Goal: Task Accomplishment & Management: Use online tool/utility

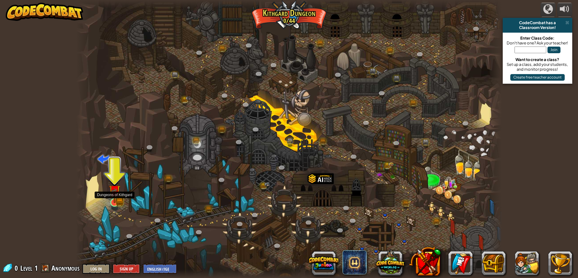
click at [117, 199] on img at bounding box center [114, 190] width 11 height 25
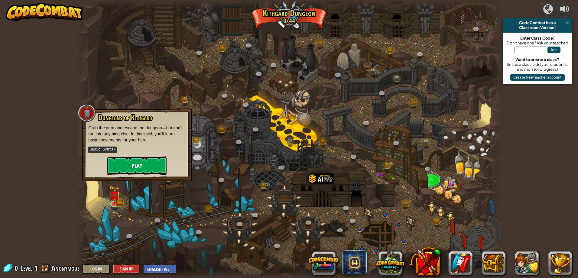
click at [134, 165] on button "Play" at bounding box center [137, 166] width 60 height 18
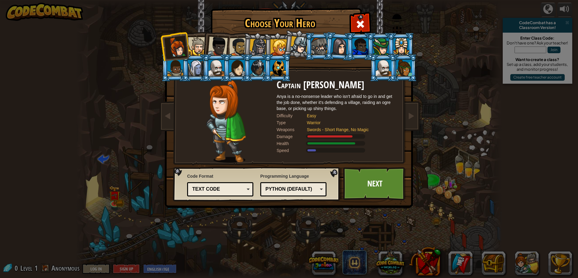
click at [194, 41] on div at bounding box center [197, 46] width 18 height 18
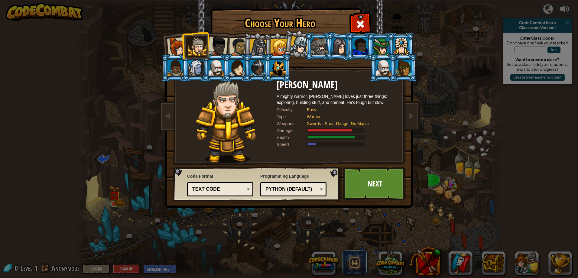
click at [214, 45] on div at bounding box center [218, 47] width 20 height 20
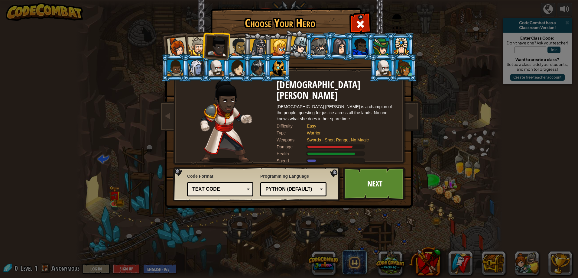
click at [240, 50] on div at bounding box center [238, 47] width 19 height 19
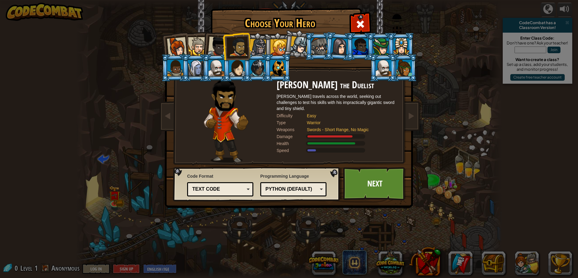
click at [323, 48] on div at bounding box center [320, 46] width 16 height 16
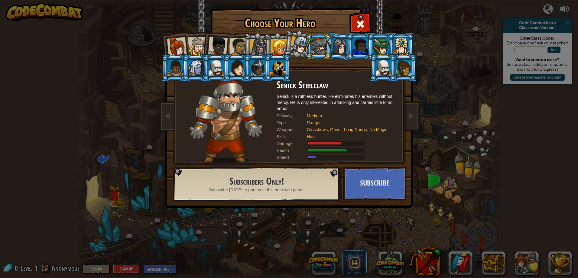
click at [301, 46] on div at bounding box center [299, 45] width 18 height 18
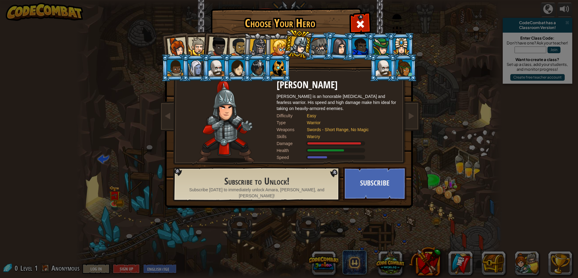
click at [283, 44] on div at bounding box center [279, 47] width 16 height 16
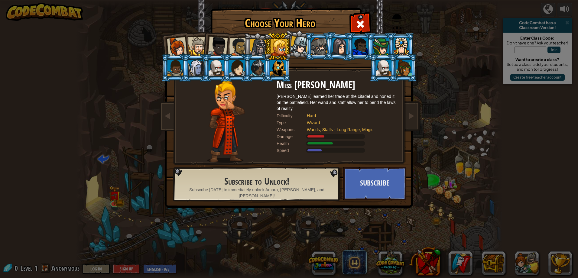
click at [253, 45] on div at bounding box center [258, 47] width 17 height 17
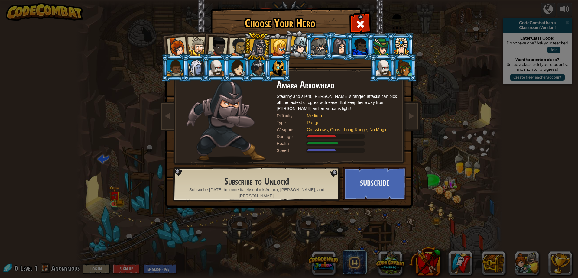
click at [241, 46] on div at bounding box center [238, 47] width 19 height 19
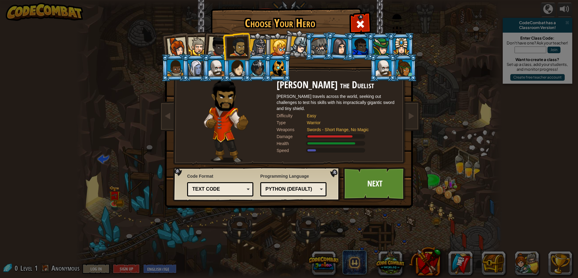
click at [286, 47] on li at bounding box center [298, 44] width 30 height 30
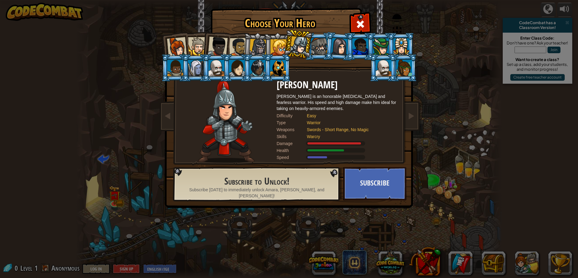
click at [302, 47] on div at bounding box center [299, 45] width 18 height 18
click at [280, 49] on div at bounding box center [279, 47] width 16 height 16
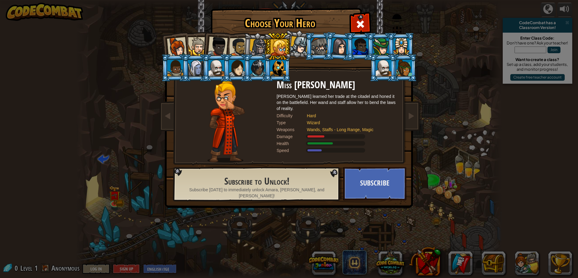
click at [259, 48] on div at bounding box center [258, 47] width 17 height 17
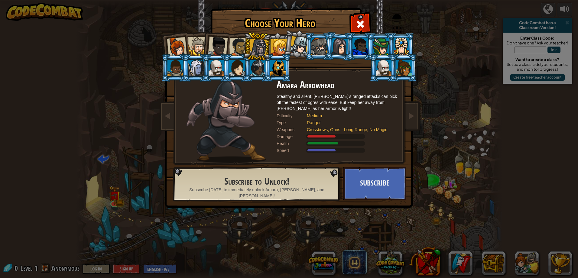
click at [242, 46] on div at bounding box center [238, 47] width 19 height 19
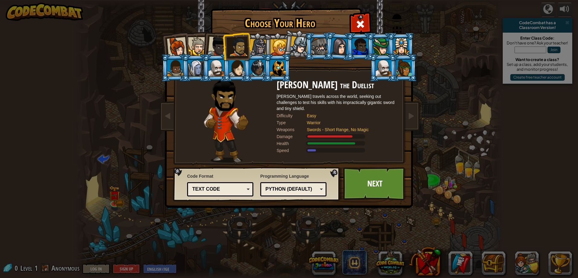
click at [221, 48] on div at bounding box center [218, 47] width 20 height 20
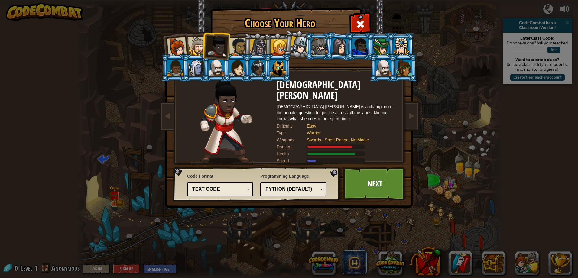
click at [196, 48] on div at bounding box center [197, 46] width 18 height 18
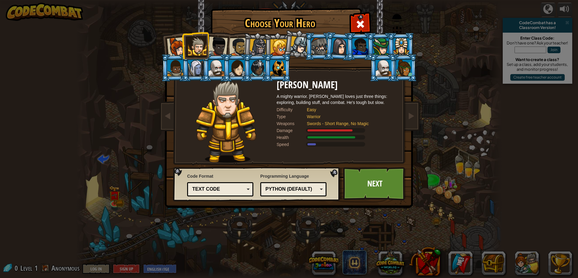
click at [186, 48] on li at bounding box center [195, 46] width 27 height 28
click at [220, 48] on div at bounding box center [218, 47] width 20 height 20
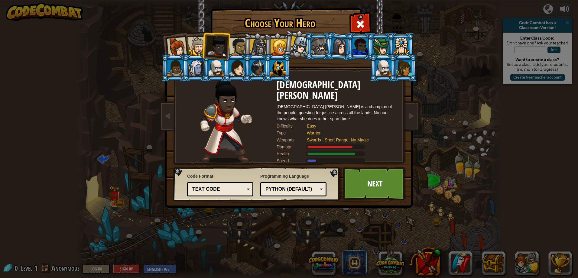
click at [219, 188] on div "Text code" at bounding box center [218, 189] width 52 height 7
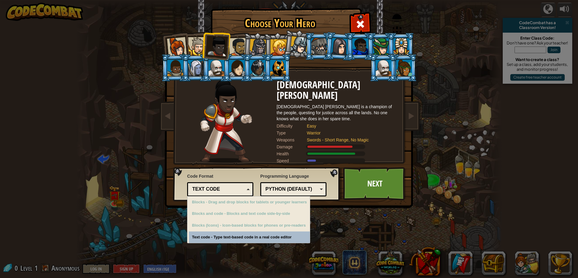
click at [233, 237] on div "Choose Your Hero 0 Captain [PERSON_NAME] is a no-nonsense leader who isn't afra…" at bounding box center [289, 139] width 578 height 278
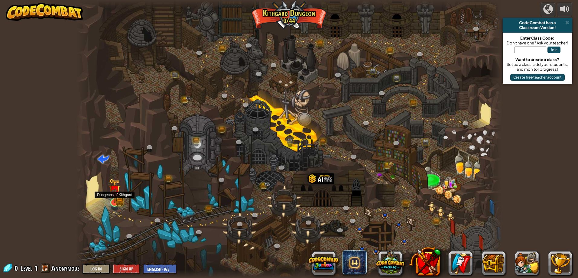
click at [117, 200] on img at bounding box center [114, 190] width 11 height 25
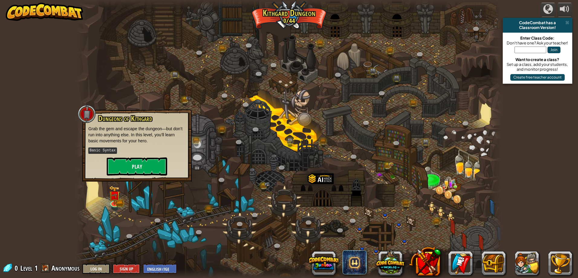
click at [104, 150] on kbd "Basic Syntax" at bounding box center [102, 151] width 28 height 6
click at [63, 175] on div "powered by CodeCombat has a Classroom Version! Enter Class Code: Don't have one…" at bounding box center [289, 139] width 578 height 278
drag, startPoint x: 60, startPoint y: 278, endPoint x: 60, endPoint y: 271, distance: 6.7
click at [60, 277] on div "powered by CodeCombat has a Classroom Version! Enter Class Code: Don't have one…" at bounding box center [289, 139] width 578 height 278
click at [60, 271] on span "Anonymous" at bounding box center [65, 268] width 28 height 10
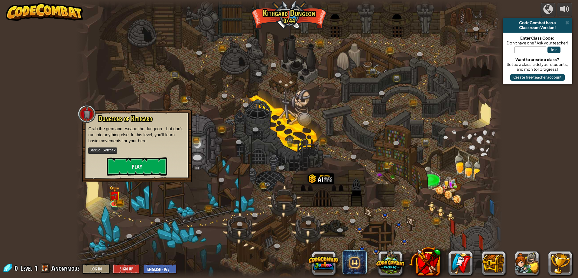
click at [61, 267] on span "Anonymous" at bounding box center [65, 268] width 28 height 10
click at [289, 170] on div at bounding box center [289, 139] width 426 height 278
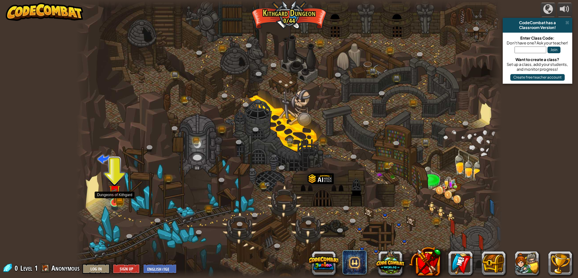
click at [116, 194] on img at bounding box center [114, 191] width 7 height 7
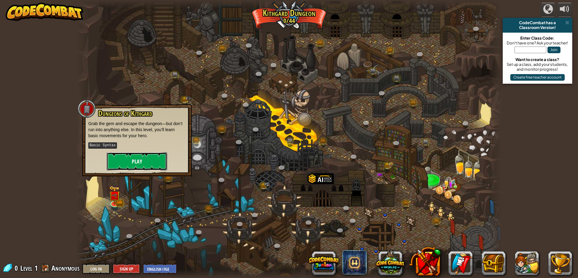
click at [125, 155] on button "Play" at bounding box center [137, 161] width 60 height 18
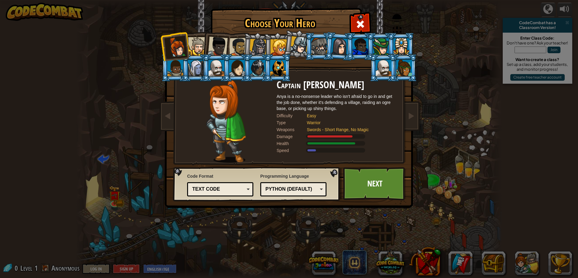
click at [278, 188] on div "Python (Default)" at bounding box center [292, 189] width 52 height 7
click at [228, 185] on div "Text code" at bounding box center [220, 189] width 58 height 9
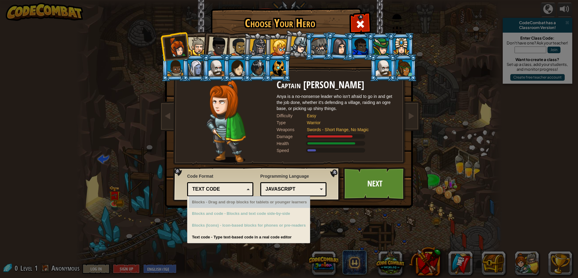
click at [236, 204] on div "Blocks - Drag and drop blocks for tablets or younger learners" at bounding box center [249, 203] width 121 height 12
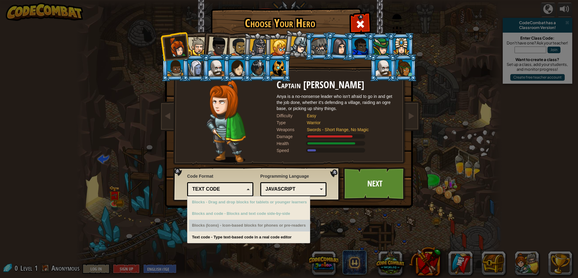
click at [234, 228] on div "Blocks (Icons) - Icon-based blocks for phones or pre-readers" at bounding box center [249, 226] width 121 height 12
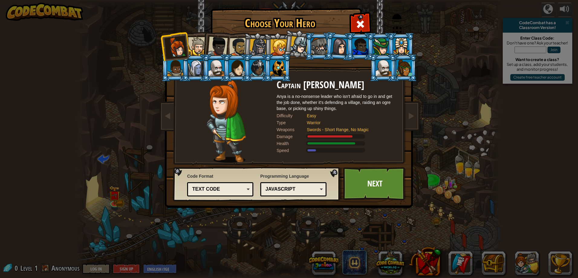
click at [235, 238] on div "Choose Your Hero 0 Captain [PERSON_NAME] is a no-nonsense leader who isn't afra…" at bounding box center [289, 139] width 578 height 278
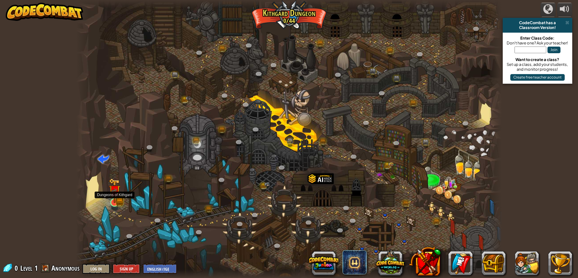
click at [116, 197] on img at bounding box center [114, 190] width 11 height 25
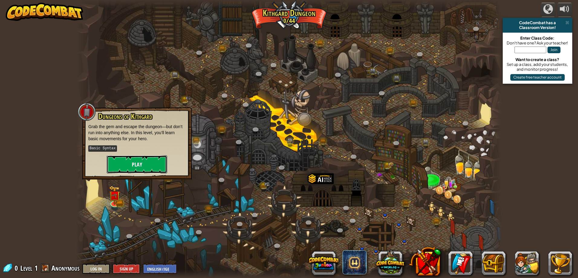
click at [142, 165] on button "Play" at bounding box center [137, 164] width 60 height 18
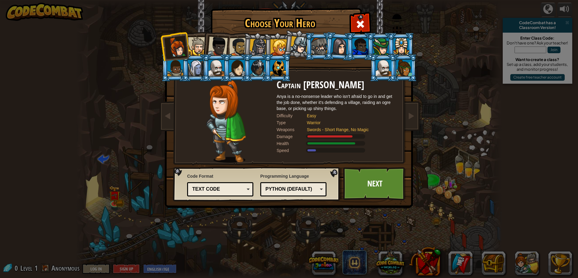
click at [297, 195] on div "Python (Default) JavaScript Lua C++ Java (Experimental) Python (Default)" at bounding box center [293, 189] width 66 height 14
click at [222, 44] on div at bounding box center [218, 47] width 20 height 20
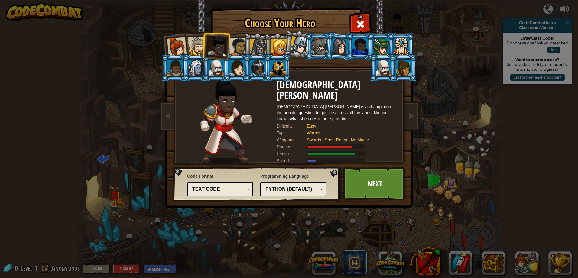
click at [183, 47] on div at bounding box center [177, 47] width 20 height 20
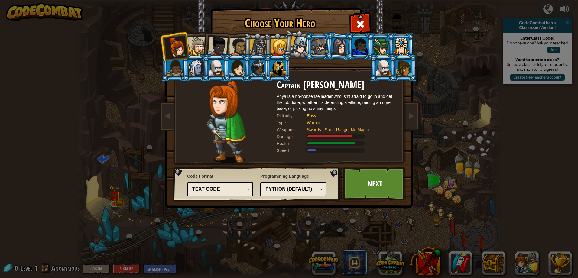
click at [201, 45] on div at bounding box center [197, 46] width 18 height 18
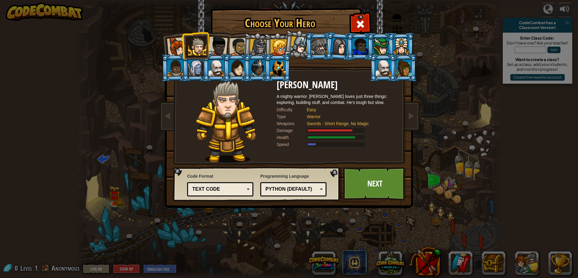
click at [219, 45] on div at bounding box center [218, 47] width 20 height 20
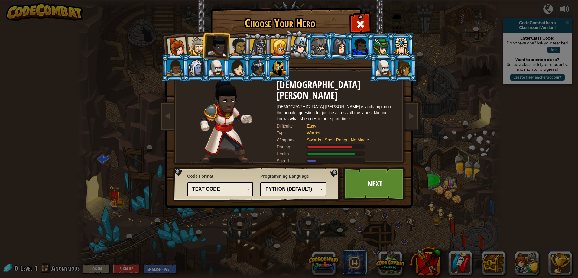
click at [240, 47] on div at bounding box center [238, 47] width 19 height 19
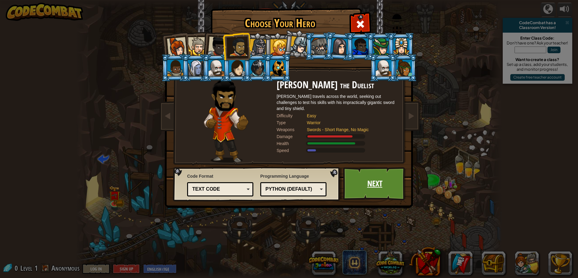
click at [365, 181] on link "Next" at bounding box center [374, 183] width 63 height 33
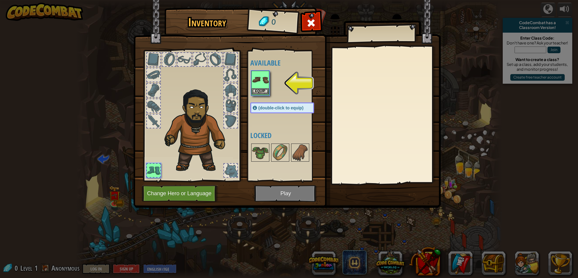
click at [260, 83] on img at bounding box center [260, 79] width 17 height 17
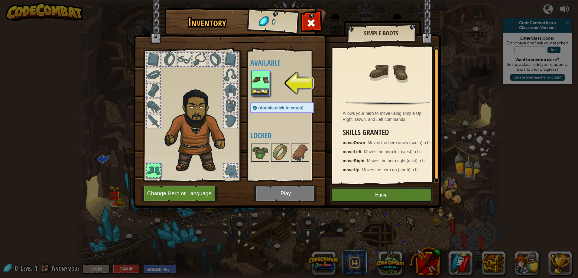
click at [364, 194] on button "Equip" at bounding box center [382, 195] width 102 height 15
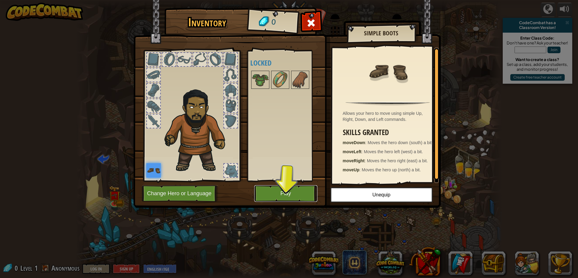
click at [303, 192] on button "Play" at bounding box center [285, 193] width 63 height 17
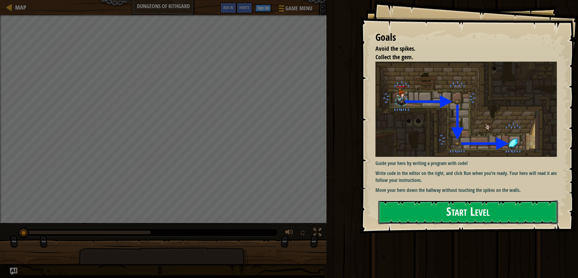
click at [401, 211] on button "Start Level" at bounding box center [468, 213] width 180 height 24
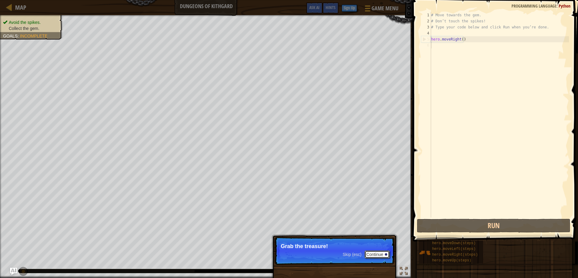
click at [382, 255] on button "Continue" at bounding box center [377, 255] width 25 height 8
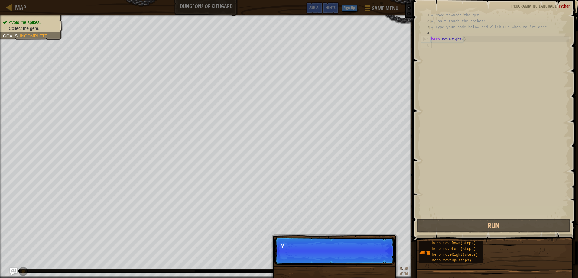
scroll to position [3, 0]
click at [373, 253] on button "Continue" at bounding box center [377, 255] width 25 height 8
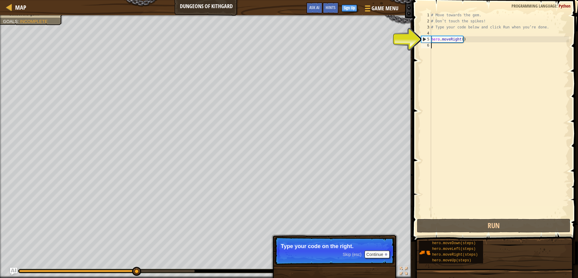
click at [460, 175] on div "# Move towards the gem. # Don’t touch the spikes! # Type your code below and cl…" at bounding box center [499, 121] width 139 height 218
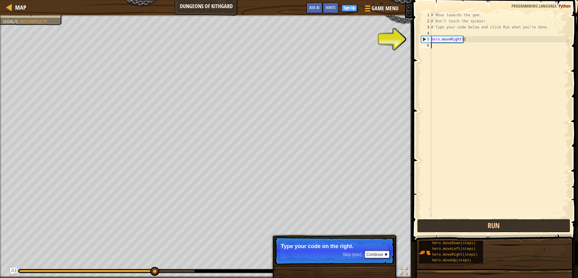
click at [466, 227] on button "Run" at bounding box center [493, 226] width 153 height 14
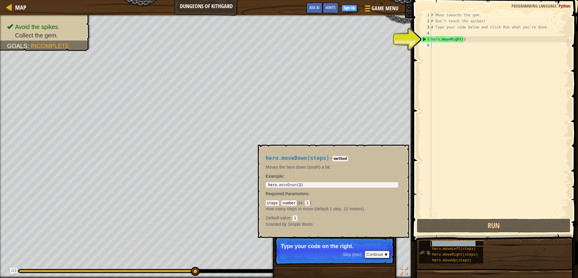
click at [462, 246] on div "hero.moveDown(steps)" at bounding box center [460, 244] width 58 height 6
click at [442, 42] on div "# Move towards the gem. # Don’t touch the spikes! # Type your code below and cl…" at bounding box center [499, 121] width 139 height 218
click at [441, 38] on div "# Move towards the gem. # Don’t touch the spikes! # Type your code below and cl…" at bounding box center [499, 121] width 139 height 218
click at [424, 39] on div "5" at bounding box center [427, 39] width 10 height 6
click at [402, 152] on button "×" at bounding box center [402, 152] width 5 height 8
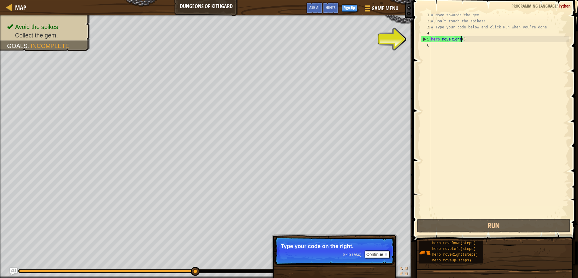
click at [461, 40] on div "# Move towards the gem. # Don’t touch the spikes! # Type your code below and cl…" at bounding box center [499, 121] width 139 height 218
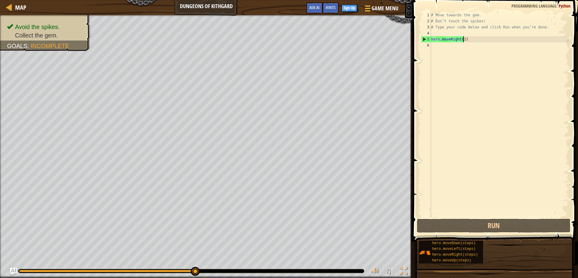
scroll to position [3, 2]
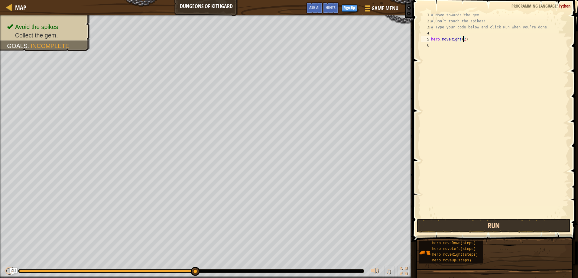
type textarea "hero.moveRight(2)"
click at [479, 224] on button "Run" at bounding box center [493, 226] width 153 height 14
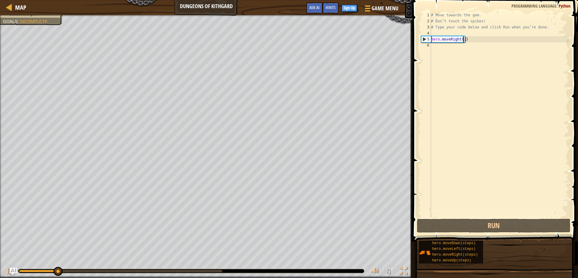
click at [469, 40] on div "# Move towards the gem. # Don’t touch the spikes! # Type your code below and cl…" at bounding box center [499, 121] width 139 height 218
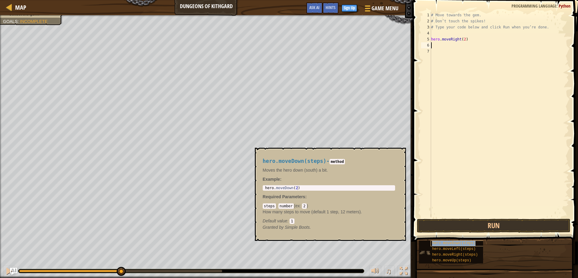
click at [435, 243] on span "hero.moveDown(steps)" at bounding box center [454, 243] width 44 height 4
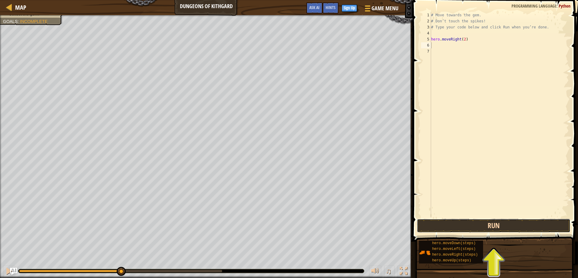
click at [475, 226] on button "Run" at bounding box center [493, 226] width 153 height 14
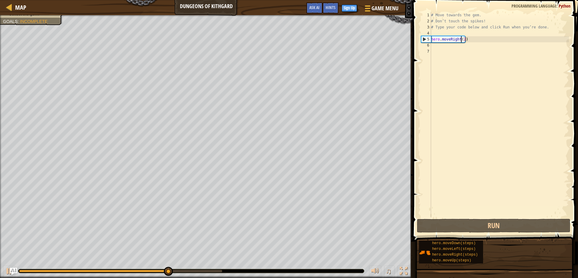
click at [462, 39] on div "# Move towards the gem. # Don’t touch the spikes! # Type your code below and cl…" at bounding box center [499, 121] width 139 height 218
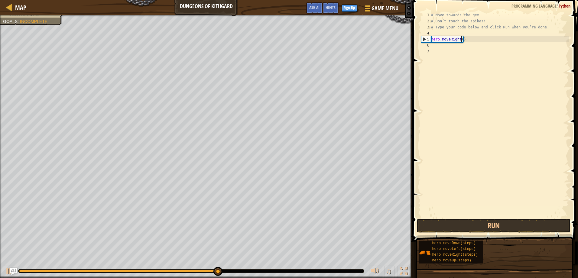
type textarea "hero.moveRight(1)"
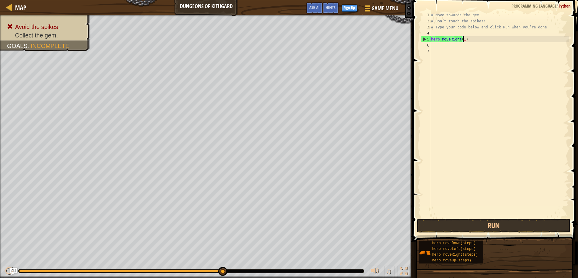
scroll to position [3, 2]
click at [472, 100] on div "# Move towards the gem. # Don’t touch the spikes! # Type your code below and cl…" at bounding box center [499, 121] width 139 height 218
click at [443, 47] on div "# Move towards the gem. # Don’t touch the spikes! # Type your code below and cl…" at bounding box center [499, 121] width 139 height 218
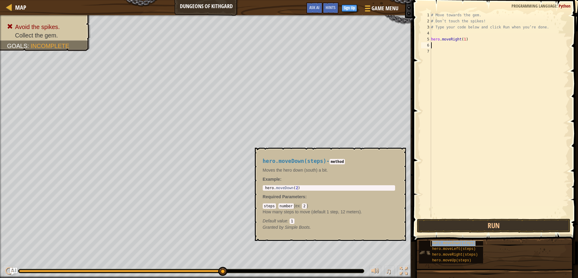
click at [464, 243] on span "hero.moveDown(steps)" at bounding box center [454, 243] width 44 height 4
click at [438, 42] on div "# Move towards the gem. # Don’t touch the spikes! # Type your code below and cl…" at bounding box center [499, 121] width 139 height 218
type textarea "hero.moveRight(1)"
click at [438, 47] on div "# Move towards the gem. # Don’t touch the spikes! # Type your code below and cl…" at bounding box center [499, 121] width 139 height 218
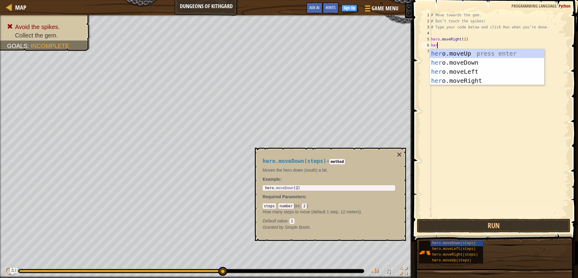
type textarea "hero"
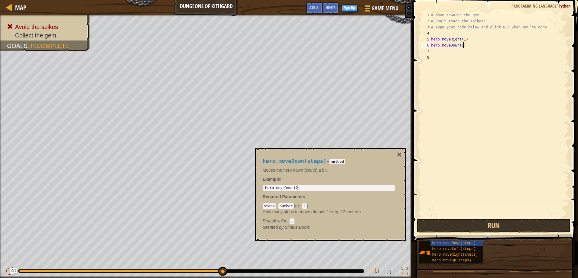
scroll to position [3, 2]
type textarea "hero.moveDown(1);"
type textarea "hero.moveRight"
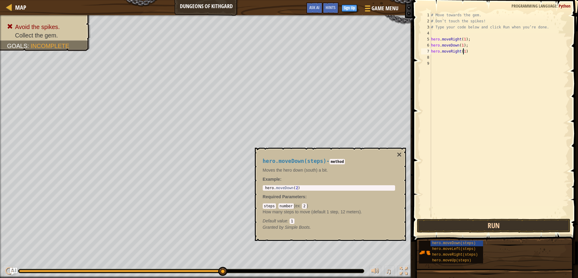
type textarea "hero.moveRight(1)"
click at [439, 226] on button "Run" at bounding box center [493, 226] width 153 height 14
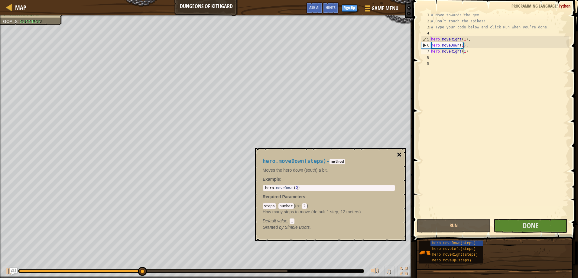
click at [399, 154] on button "×" at bounding box center [399, 155] width 5 height 8
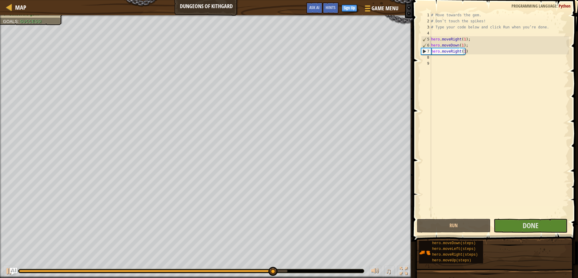
click at [455, 57] on div "# Move towards the gem. # Don’t touch the spikes! # Type your code below and cl…" at bounding box center [499, 121] width 139 height 218
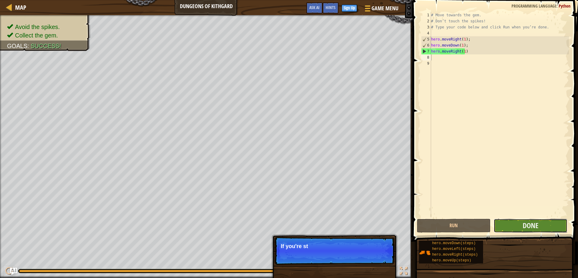
click at [513, 223] on button "Done" at bounding box center [531, 226] width 74 height 14
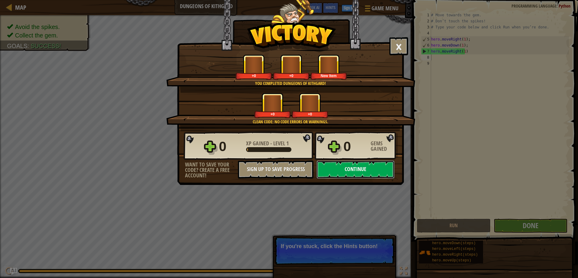
click at [360, 170] on button "Continue" at bounding box center [356, 170] width 78 height 18
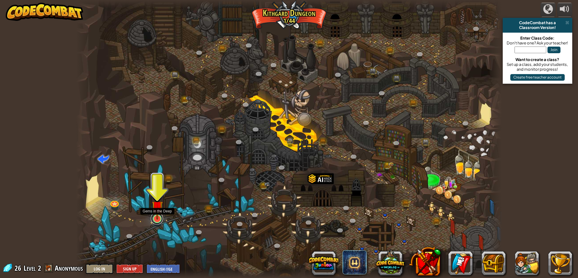
click at [156, 220] on link at bounding box center [157, 219] width 12 height 12
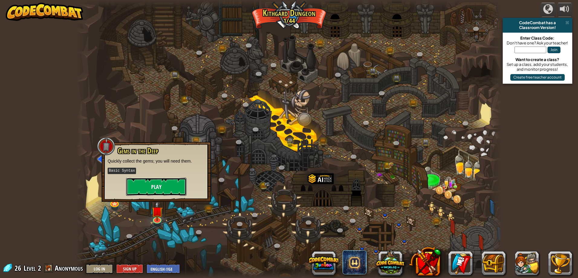
click at [158, 190] on button "Play" at bounding box center [156, 187] width 60 height 18
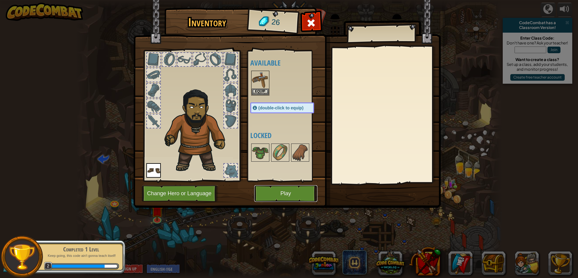
click at [272, 195] on button "Play" at bounding box center [285, 193] width 63 height 17
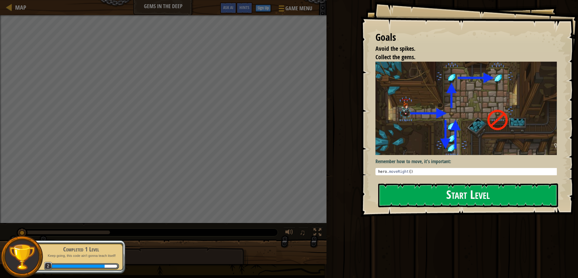
click at [413, 191] on button "Start Level" at bounding box center [468, 196] width 180 height 24
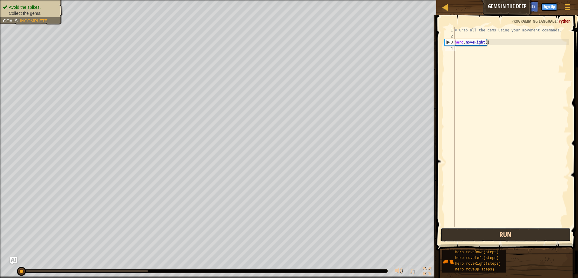
click at [489, 230] on button "Run" at bounding box center [506, 235] width 130 height 14
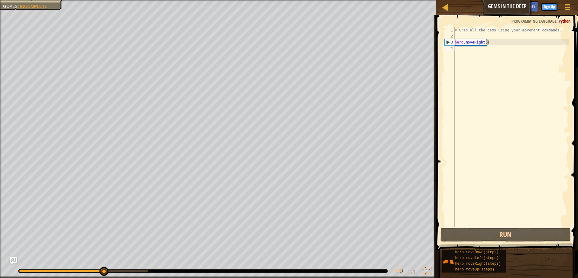
click at [474, 48] on div "# Grab all the gems using your movement commands. hero . moveRight ( )" at bounding box center [512, 133] width 116 height 212
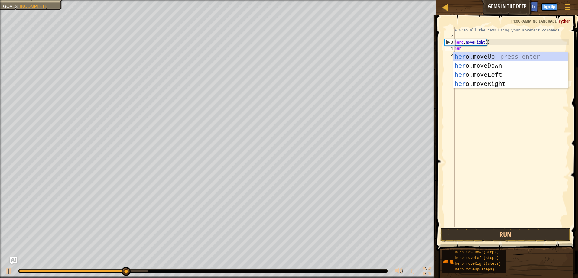
scroll to position [3, 0]
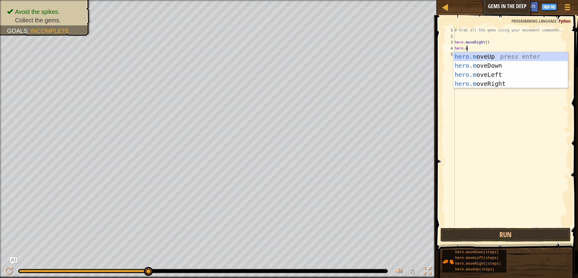
type textarea "[DOMAIN_NAME]"
click at [476, 60] on div "[DOMAIN_NAME] veUp press enter [DOMAIN_NAME] veDown press enter [DOMAIN_NAME] v…" at bounding box center [511, 79] width 114 height 54
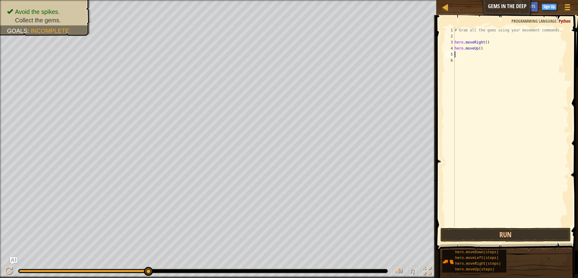
click at [476, 48] on div "# Grab all the gems using your movement commands. hero . moveRight ( ) hero . m…" at bounding box center [512, 133] width 116 height 212
type textarea "hero.moveDown()"
click at [493, 237] on button "Run" at bounding box center [506, 235] width 130 height 14
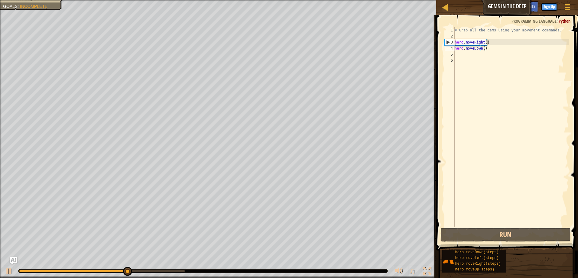
click at [489, 50] on div "# Grab all the gems using your movement commands. hero . moveRight ( ) hero . m…" at bounding box center [512, 133] width 116 height 212
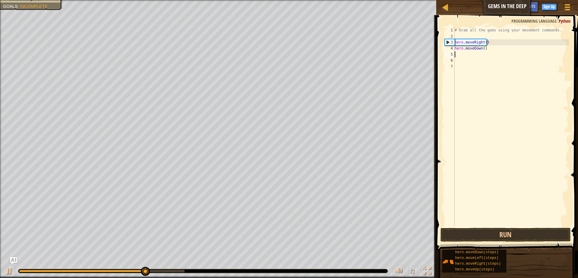
scroll to position [3, 0]
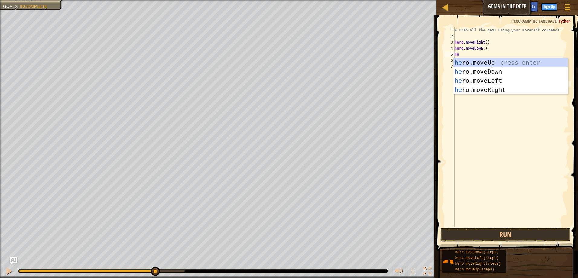
type textarea "her"
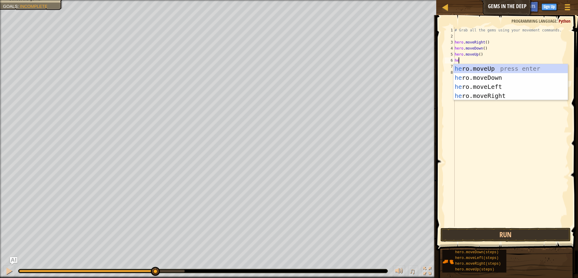
type textarea "her"
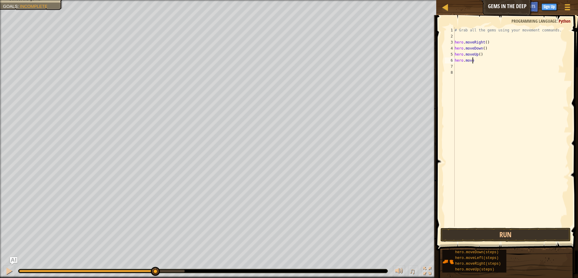
type textarea "hero.moveU"
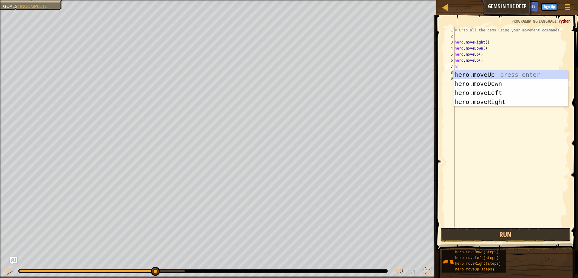
type textarea "he"
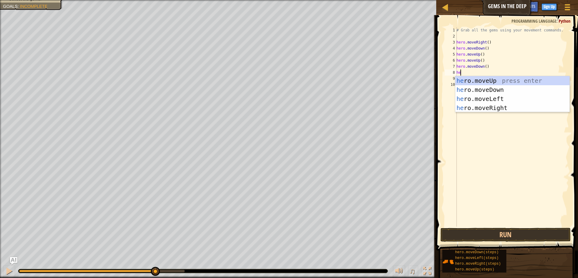
type textarea "her"
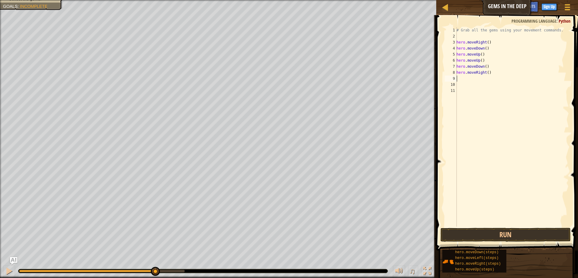
type textarea "he"
click at [516, 237] on button "Run" at bounding box center [506, 235] width 130 height 14
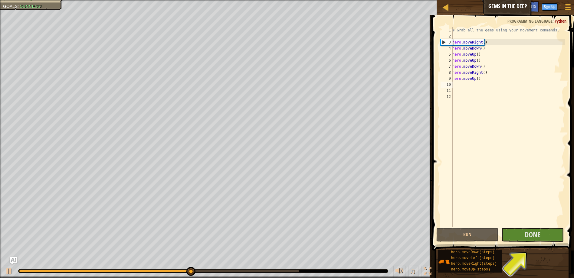
click at [537, 236] on span "Done" at bounding box center [532, 235] width 16 height 10
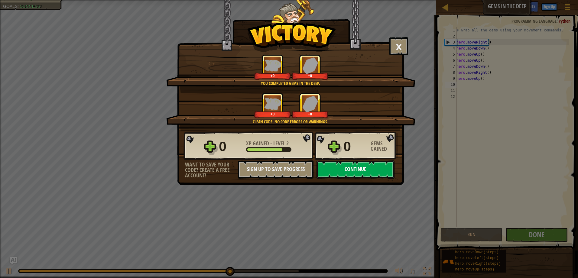
click at [330, 166] on button "Continue" at bounding box center [356, 170] width 78 height 18
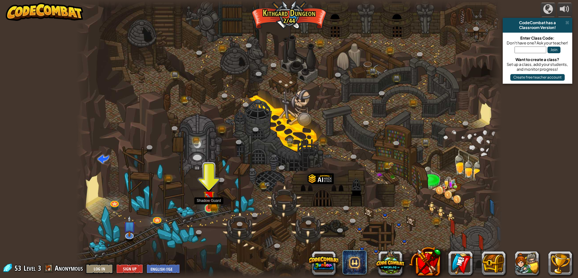
click at [210, 208] on img at bounding box center [208, 196] width 11 height 25
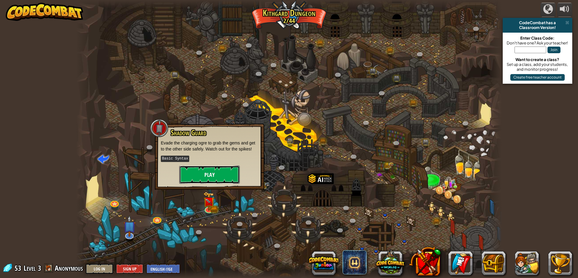
click at [210, 180] on button "Play" at bounding box center [209, 175] width 60 height 18
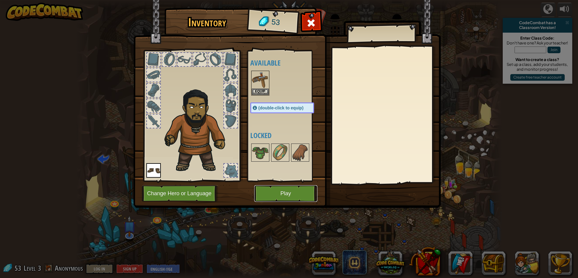
click at [272, 186] on button "Play" at bounding box center [285, 193] width 63 height 17
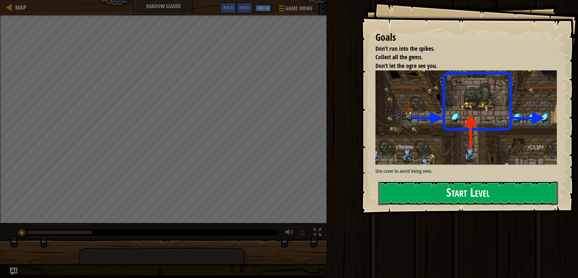
click at [433, 195] on button "Start Level" at bounding box center [468, 193] width 180 height 24
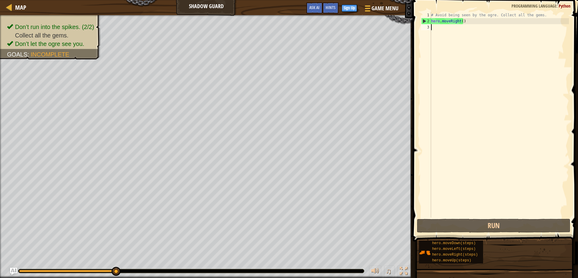
click at [445, 31] on div "# Avoid being seen by the ogre. Collect all the gems. hero . moveRight ( )" at bounding box center [499, 121] width 139 height 218
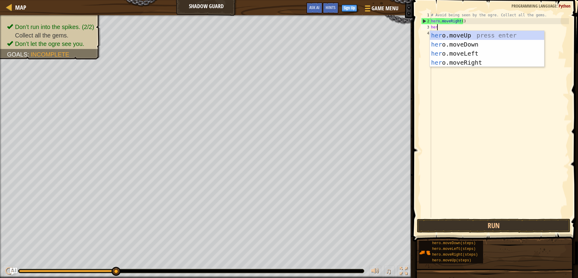
type textarea "hero"
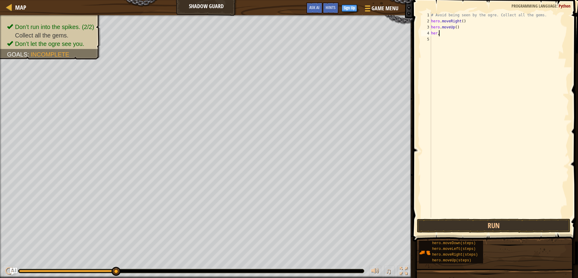
scroll to position [3, 0]
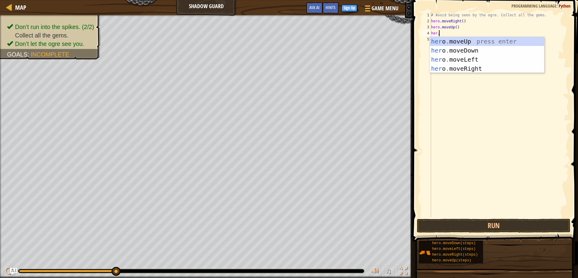
type textarea "her"
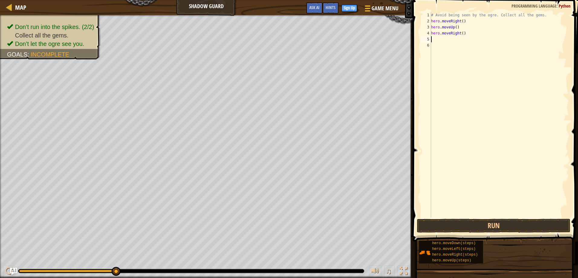
scroll to position [3, 0]
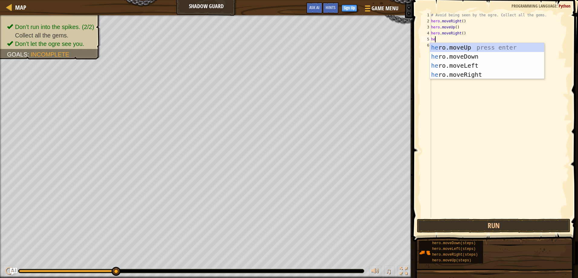
type textarea "her"
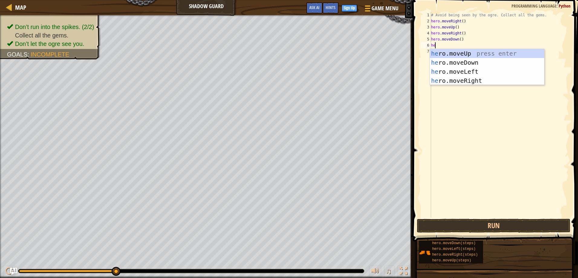
type textarea "her"
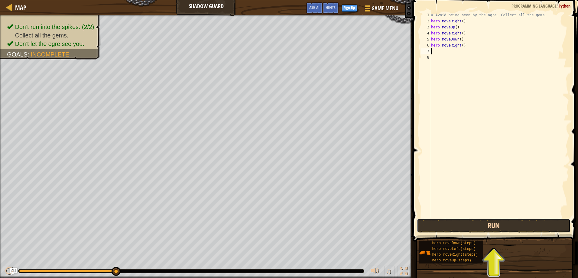
click at [488, 227] on button "Run" at bounding box center [493, 226] width 153 height 14
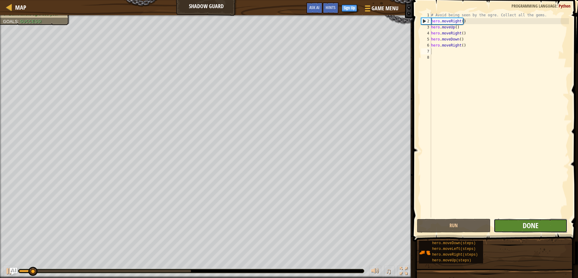
click at [524, 227] on span "Done" at bounding box center [531, 226] width 16 height 10
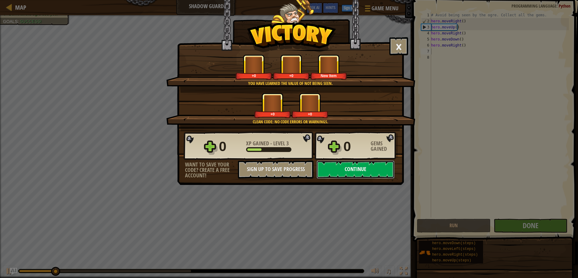
click at [373, 168] on button "Continue" at bounding box center [356, 170] width 78 height 18
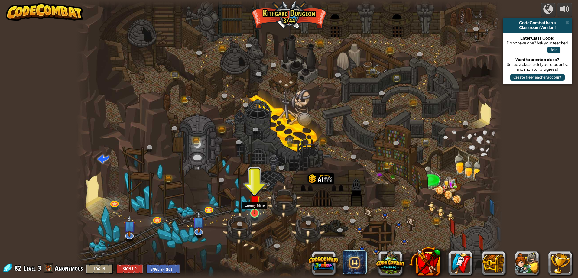
click at [256, 213] on img at bounding box center [254, 201] width 11 height 26
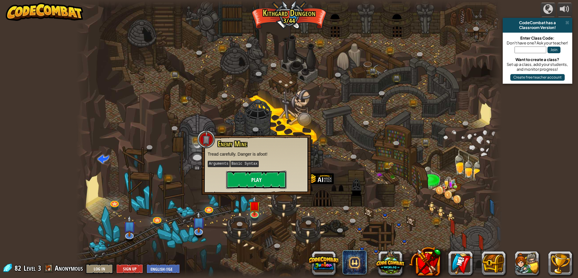
click at [260, 186] on button "Play" at bounding box center [256, 180] width 60 height 18
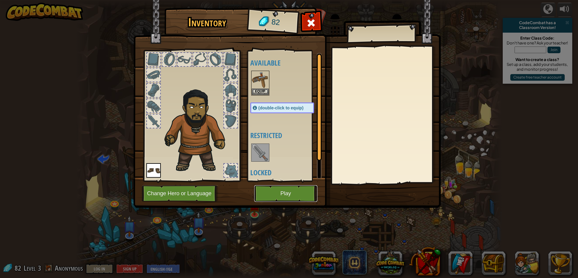
click at [282, 192] on button "Play" at bounding box center [285, 193] width 63 height 17
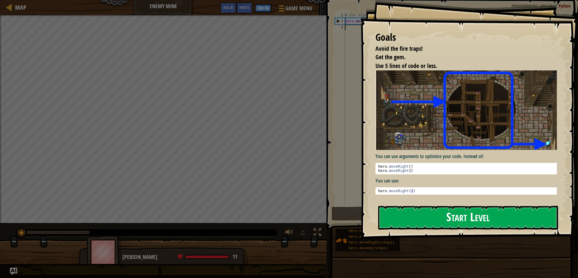
click at [434, 217] on button "Start Level" at bounding box center [468, 218] width 180 height 24
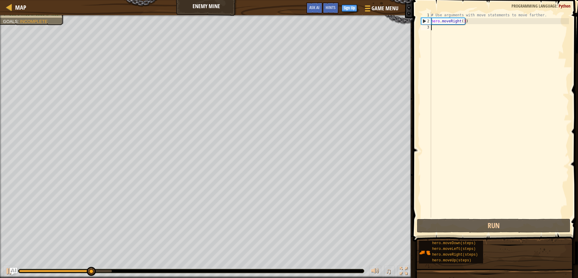
click at [466, 32] on div "# Use arguments with move statements to move farther. hero . moveRight ( 3 )" at bounding box center [499, 121] width 139 height 218
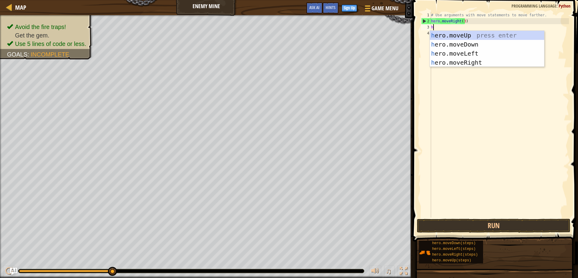
scroll to position [3, 0]
type textarea "her"
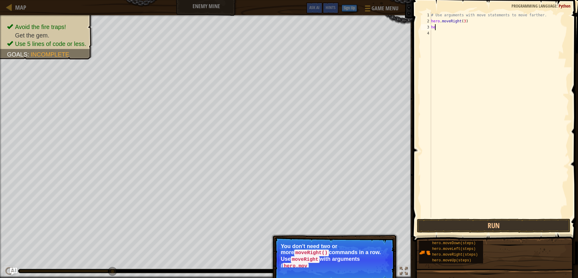
type textarea "h"
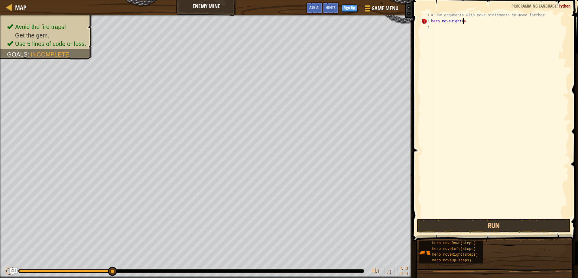
type textarea "hero.moveRight(6)"
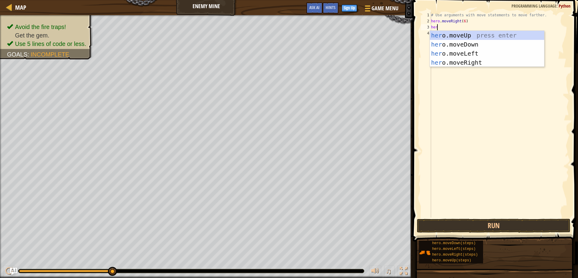
type textarea "hero"
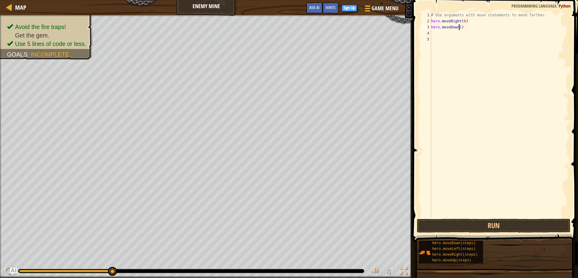
type textarea "hero.moveDown(2)"
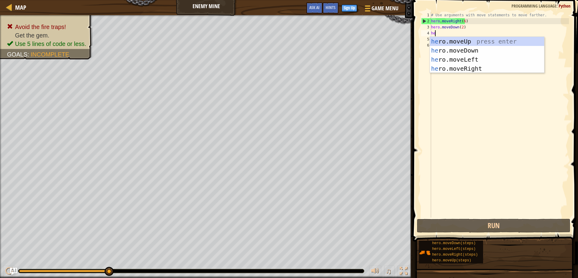
type textarea "her"
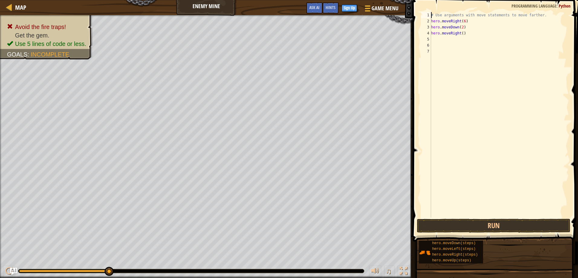
click at [461, 34] on div "# Use arguments with move statements to move farther. hero . moveRight ( 6 ) he…" at bounding box center [499, 121] width 139 height 218
click at [471, 30] on div "# Use arguments with move statements to move farther. hero . moveRight ( 6 ) he…" at bounding box center [499, 121] width 139 height 218
click at [470, 34] on div "# Use arguments with move statements to move farther. hero . moveRight ( 6 ) he…" at bounding box center [499, 121] width 139 height 218
type textarea "hero.moveRight(3)"
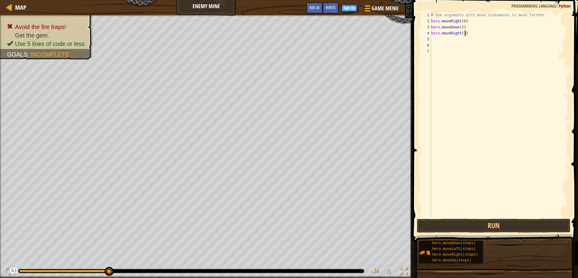
scroll to position [3, 0]
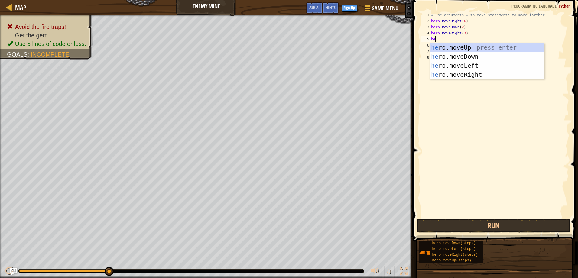
type textarea "hero"
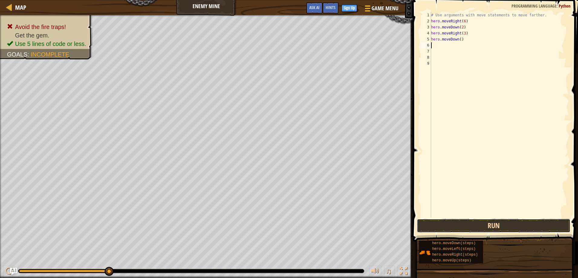
click at [507, 229] on button "Run" at bounding box center [493, 226] width 153 height 14
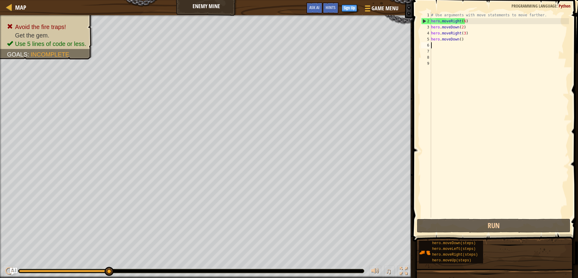
click at [462, 22] on div "# Use arguments with move statements to move farther. hero . moveRight ( 6 ) he…" at bounding box center [499, 121] width 139 height 218
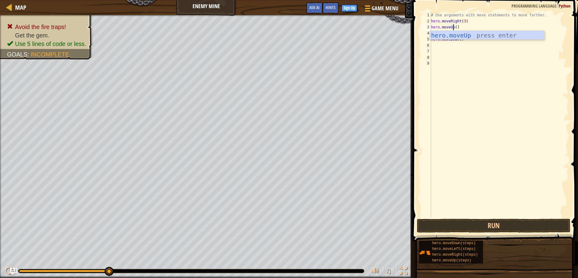
scroll to position [3, 2]
type textarea "hero.moveDown(3)"
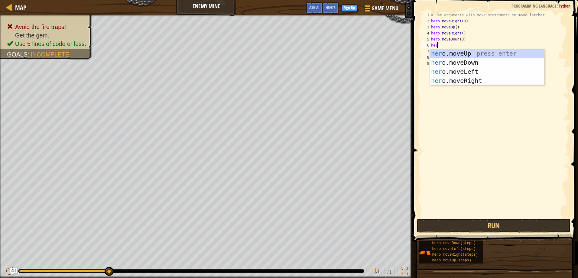
type textarea "hero"
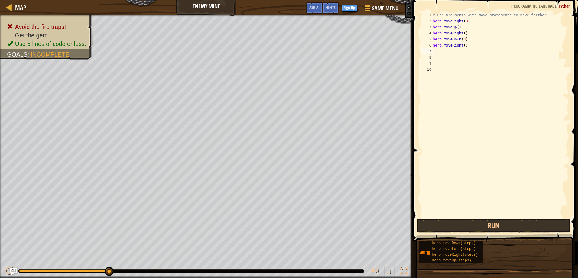
type textarea "2"
type textarea "hero.moveRight()"
type textarea "hero.moveRight(2)"
click at [490, 234] on span at bounding box center [496, 111] width 170 height 259
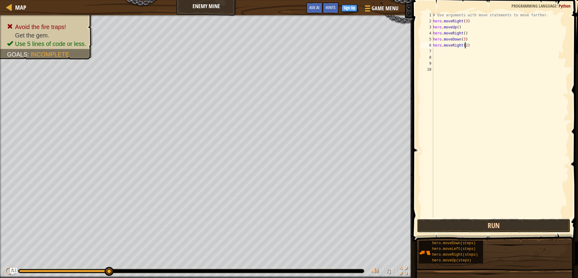
click at [490, 227] on button "Run" at bounding box center [493, 226] width 153 height 14
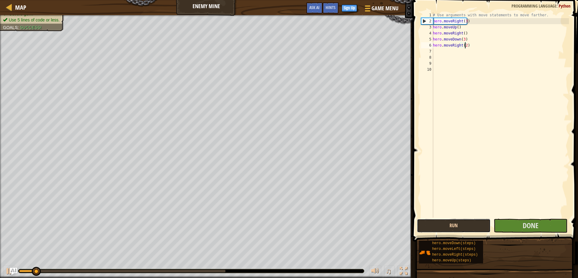
click at [482, 228] on button "Run" at bounding box center [454, 226] width 74 height 14
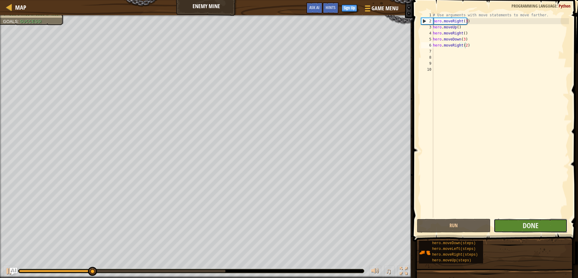
click at [512, 227] on button "Done" at bounding box center [531, 226] width 74 height 14
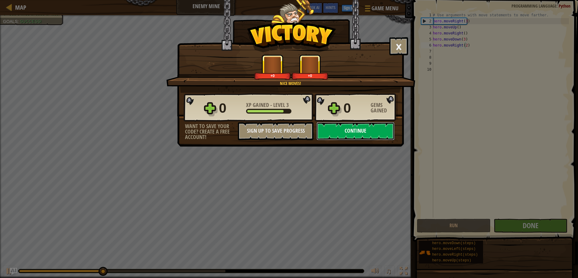
click at [340, 129] on button "Continue" at bounding box center [356, 131] width 78 height 18
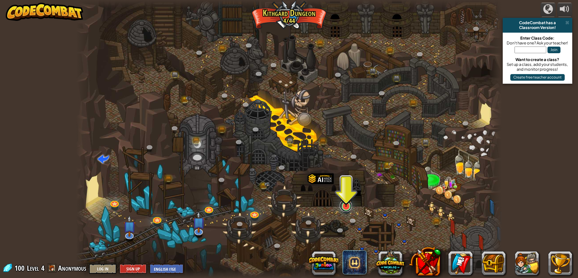
click at [345, 212] on link at bounding box center [346, 206] width 12 height 12
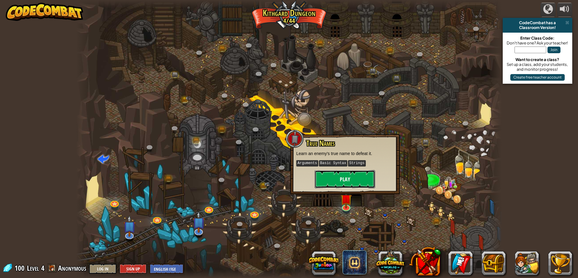
click at [342, 183] on button "Play" at bounding box center [345, 179] width 60 height 18
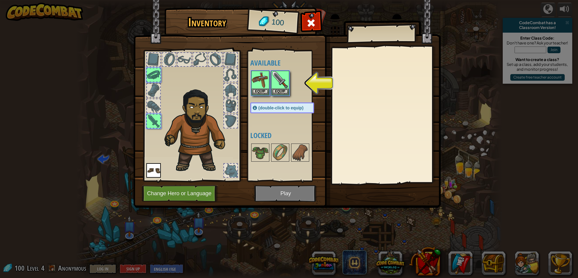
click at [297, 190] on img at bounding box center [287, 99] width 308 height 220
click at [278, 81] on img at bounding box center [280, 79] width 17 height 17
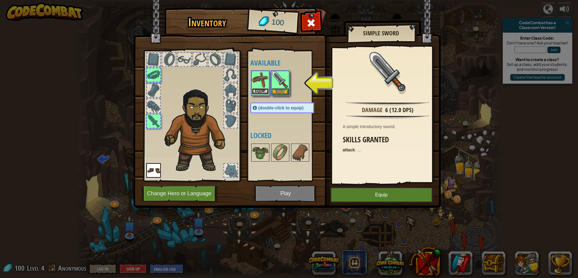
click at [265, 88] on button "Equip" at bounding box center [260, 91] width 17 height 6
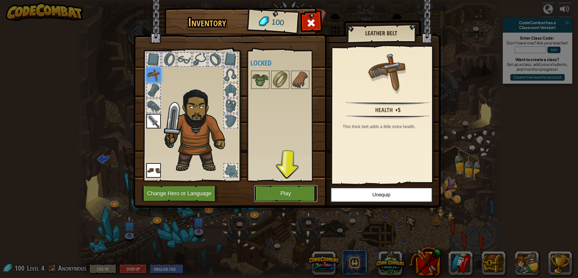
click at [300, 194] on button "Play" at bounding box center [285, 193] width 63 height 17
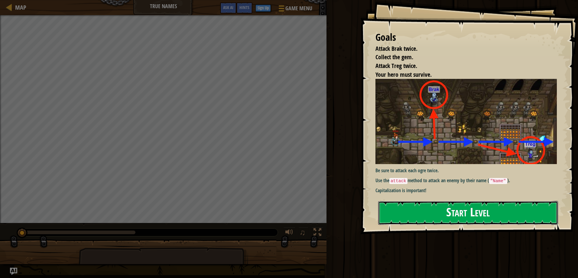
click at [422, 209] on button "Start Level" at bounding box center [468, 213] width 180 height 24
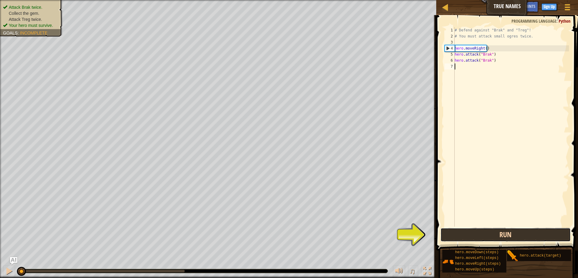
click at [477, 236] on button "Run" at bounding box center [506, 235] width 130 height 14
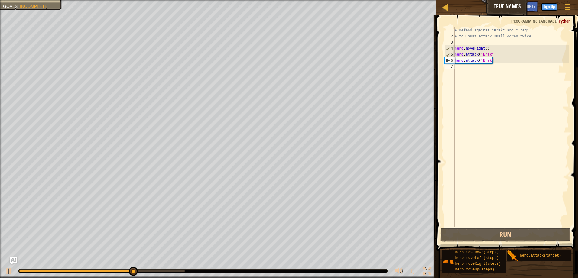
click at [491, 65] on div "# Defend against "Brak" and "Treg"! # You must attack small ogres twice. hero .…" at bounding box center [512, 133] width 116 height 212
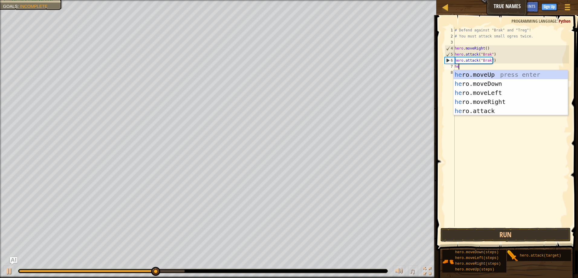
scroll to position [3, 0]
type textarea "hero."
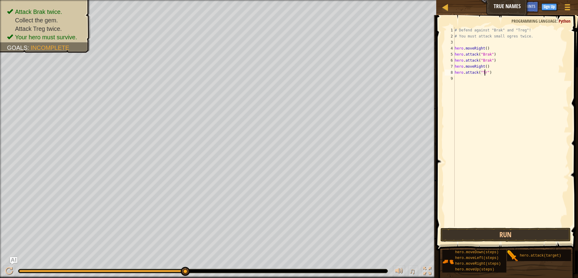
scroll to position [3, 3]
type textarea "hero.attack("Treg")"
click at [481, 73] on div "# Defend against "Brak" and "Treg"! # You must attack small ogres twice. hero .…" at bounding box center [512, 133] width 116 height 212
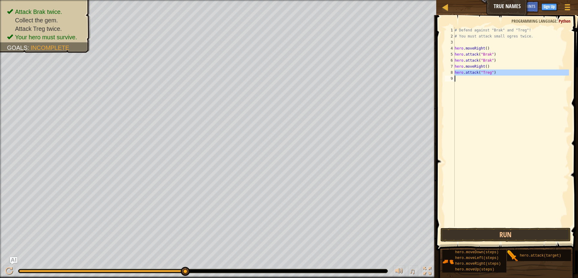
click at [481, 73] on div "# Defend against "Brak" and "Treg"! # You must attack small ogres twice. hero .…" at bounding box center [512, 133] width 116 height 212
paste textarea "};"
click at [477, 72] on div "# Defend against "Brak" and "Treg"! # You must attack small ogres twice. hero .…" at bounding box center [512, 133] width 116 height 212
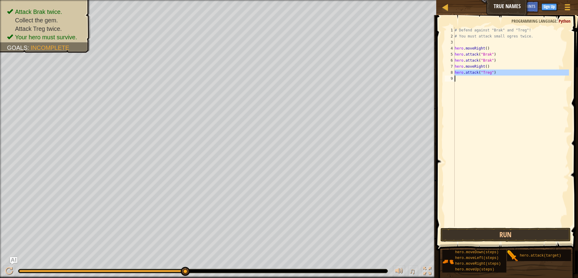
type textarea "hero.attack("Treg")"
click at [477, 78] on div "# Defend against "Brak" and "Treg"! # You must attack small ogres twice. hero .…" at bounding box center [512, 127] width 116 height 200
paste textarea "hero.attack("Treg")"
click at [496, 84] on div "# Defend against "Brak" and "Treg"! # You must attack small ogres twice. hero .…" at bounding box center [512, 133] width 114 height 212
type textarea "hero.attack("Treg")"
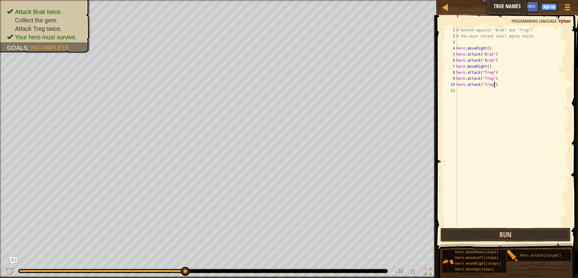
click at [494, 89] on div "# Defend against "Brak" and "Treg"! # You must attack small ogres twice. hero .…" at bounding box center [512, 133] width 114 height 212
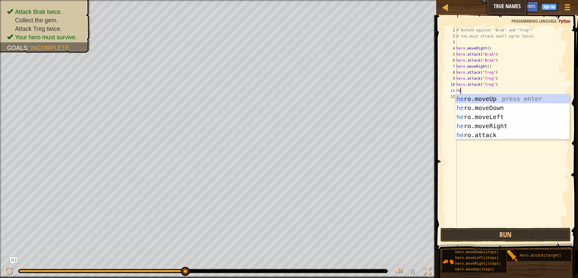
scroll to position [3, 0]
type textarea "her."
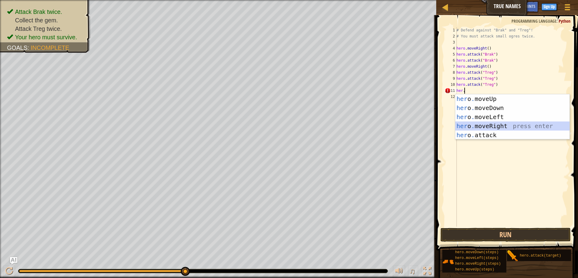
scroll to position [3, 0]
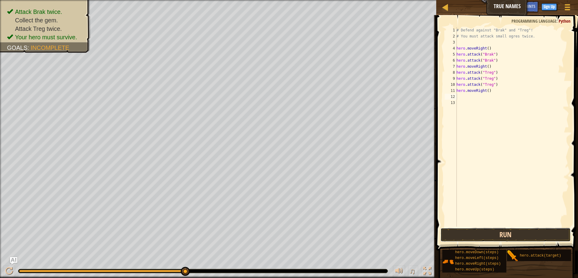
click at [491, 237] on button "Run" at bounding box center [506, 235] width 130 height 14
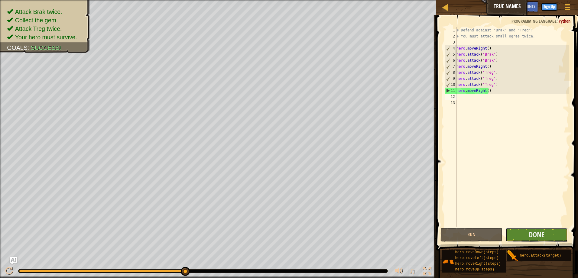
click at [522, 234] on button "Done" at bounding box center [537, 235] width 62 height 14
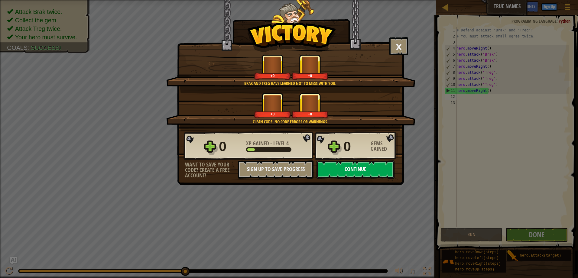
click at [342, 168] on button "Continue" at bounding box center [356, 170] width 78 height 18
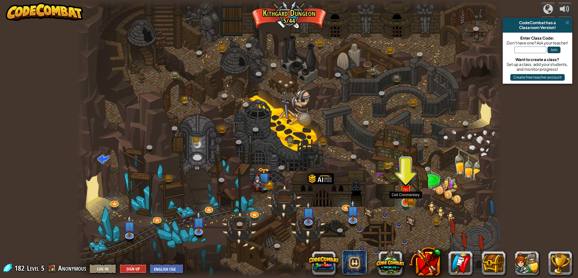
click at [405, 199] on img at bounding box center [405, 190] width 11 height 25
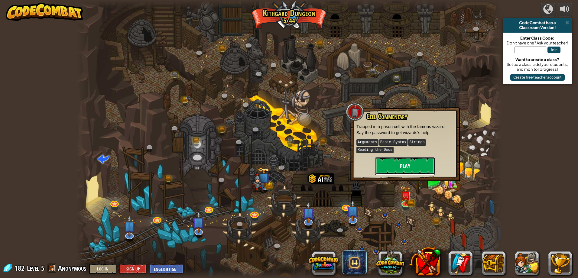
click at [401, 166] on button "Play" at bounding box center [405, 166] width 60 height 18
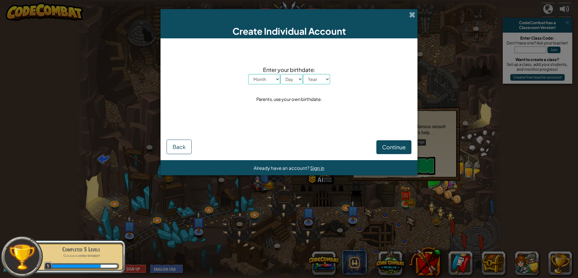
click at [406, 13] on div "Create Individual Account" at bounding box center [289, 23] width 257 height 29
click at [410, 14] on span at bounding box center [412, 14] width 6 height 6
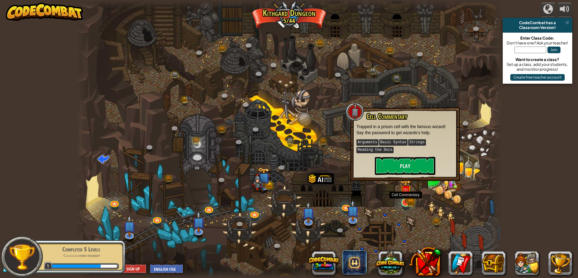
click at [403, 194] on img at bounding box center [406, 191] width 7 height 7
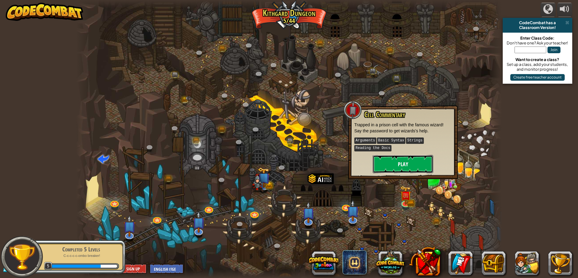
click at [406, 161] on button "Play" at bounding box center [403, 164] width 60 height 18
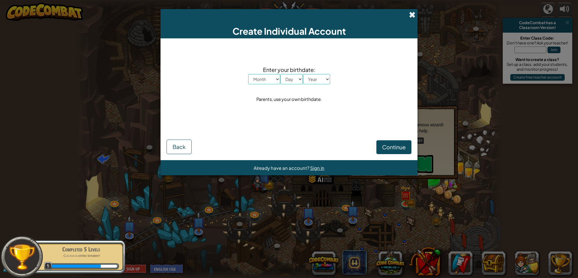
click at [413, 13] on span at bounding box center [412, 14] width 6 height 6
